Goal: Task Accomplishment & Management: Complete application form

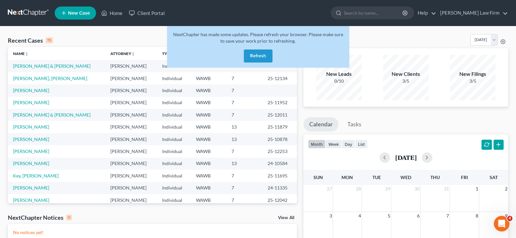
click at [254, 54] on button "Refresh" at bounding box center [258, 56] width 29 height 13
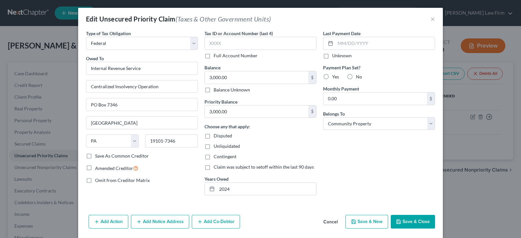
select select "0"
select select "39"
select select "4"
type input "2,345.49"
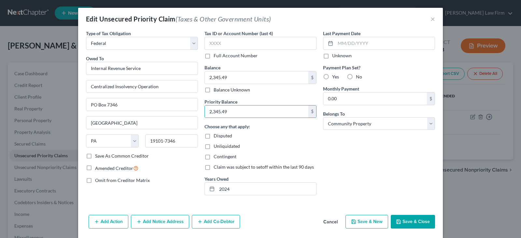
click at [423, 224] on button "Save & Close" at bounding box center [413, 222] width 44 height 14
